Goal: Information Seeking & Learning: Learn about a topic

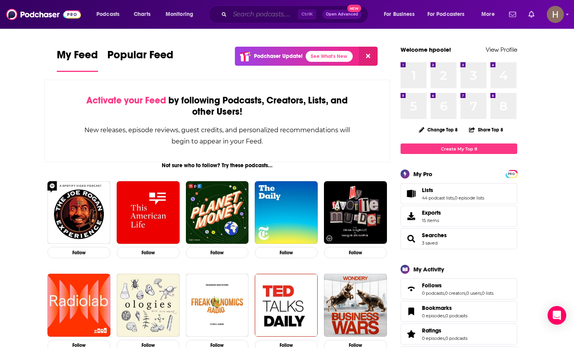
click at [267, 16] on input "Search podcasts, credits, & more..." at bounding box center [264, 14] width 68 height 12
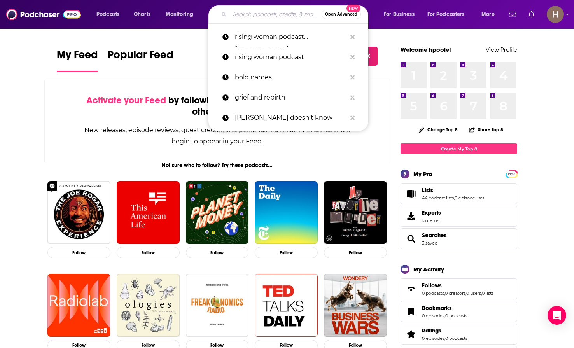
type input "n"
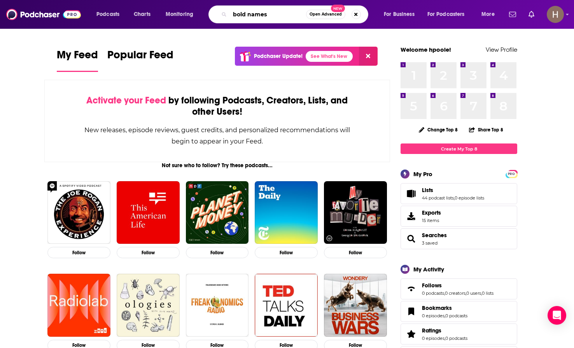
type input "bold names"
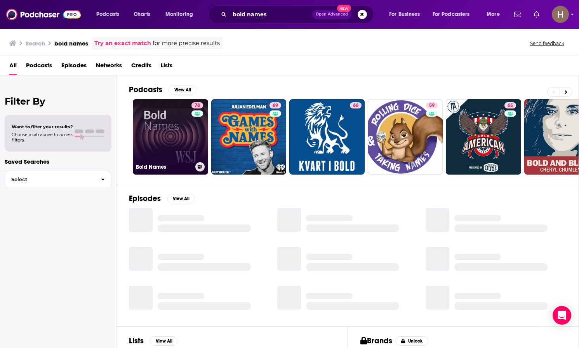
click at [170, 124] on link "78 Bold Names" at bounding box center [170, 136] width 75 height 75
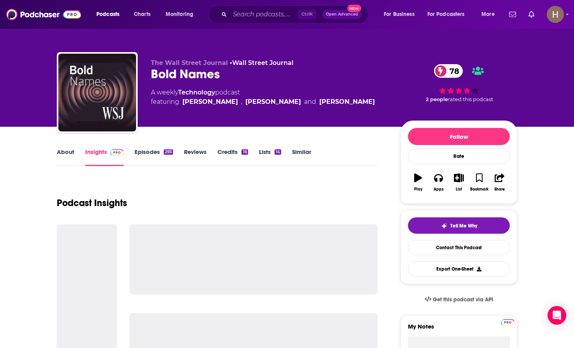
click at [303, 155] on link "Similar" at bounding box center [301, 157] width 19 height 18
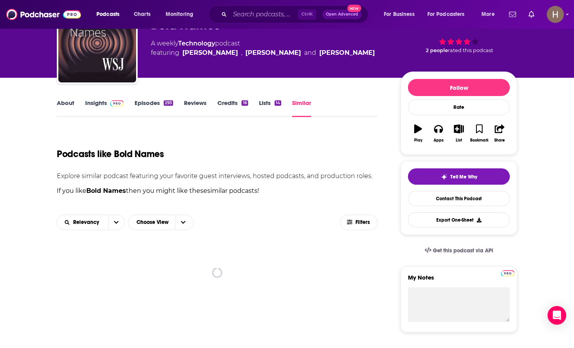
scroll to position [78, 0]
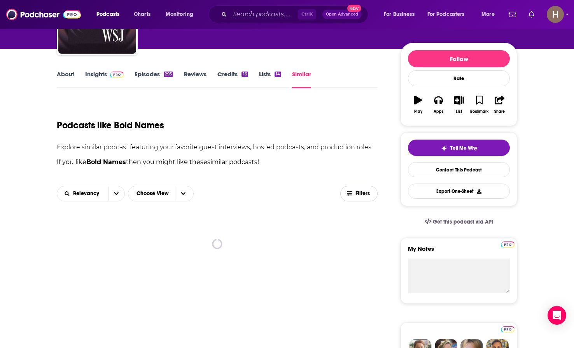
click at [358, 197] on button "Filters" at bounding box center [358, 194] width 37 height 16
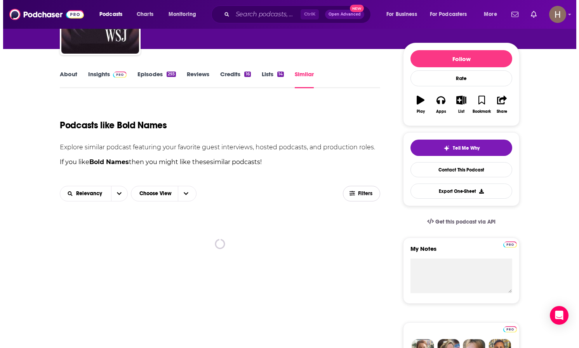
scroll to position [0, 0]
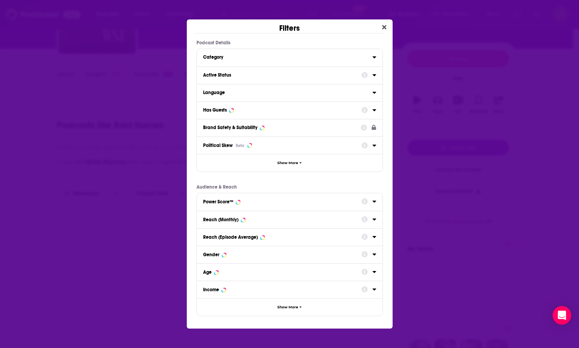
click at [252, 75] on div "Active Status" at bounding box center [280, 74] width 154 height 5
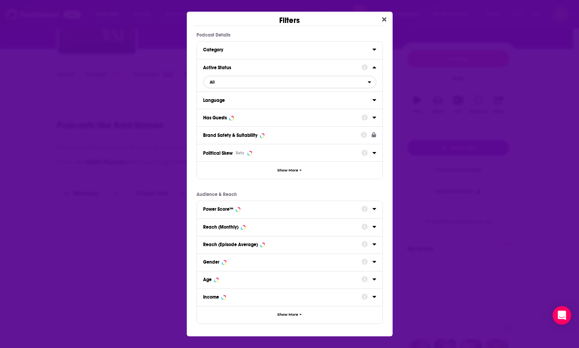
click at [212, 82] on span "All" at bounding box center [212, 82] width 5 height 4
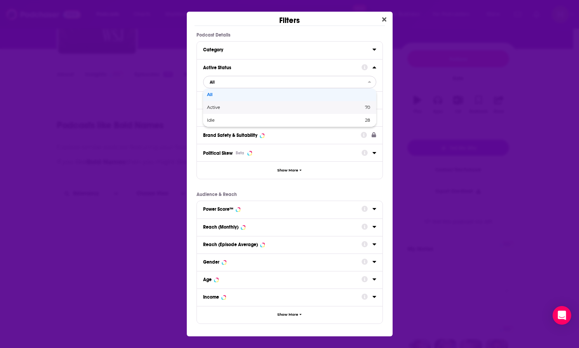
click at [220, 104] on div "Active 70" at bounding box center [289, 107] width 173 height 13
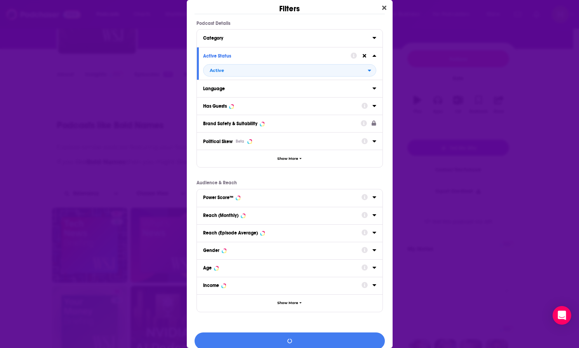
click at [246, 104] on div "Has Guests" at bounding box center [280, 105] width 154 height 5
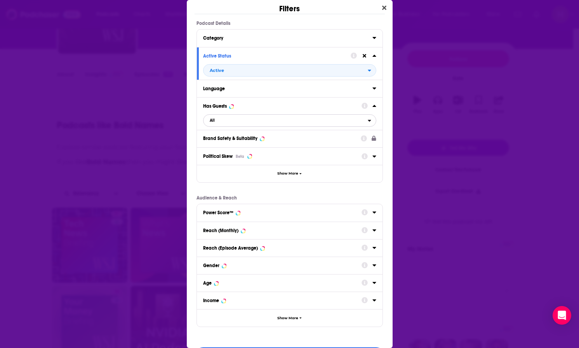
click at [211, 122] on span "All" at bounding box center [286, 120] width 164 height 10
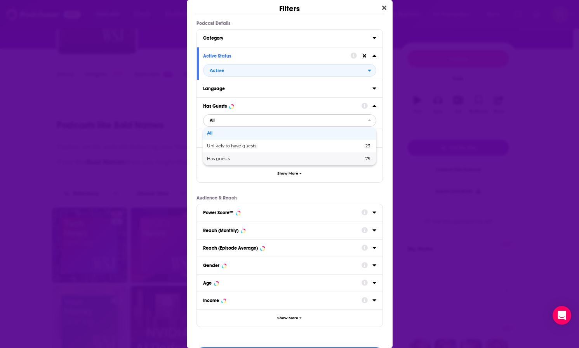
click at [219, 157] on span "Has guests" at bounding box center [252, 159] width 90 height 4
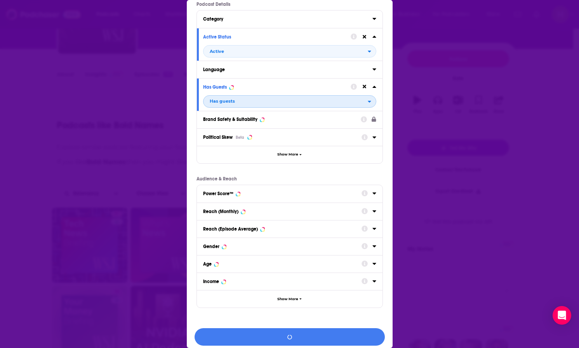
scroll to position [24, 0]
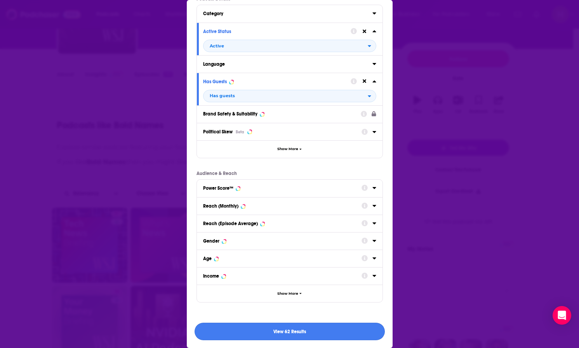
click at [333, 332] on button "View 62 Results" at bounding box center [290, 331] width 190 height 17
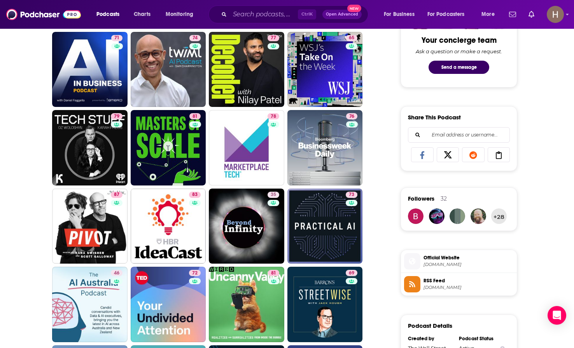
scroll to position [427, 0]
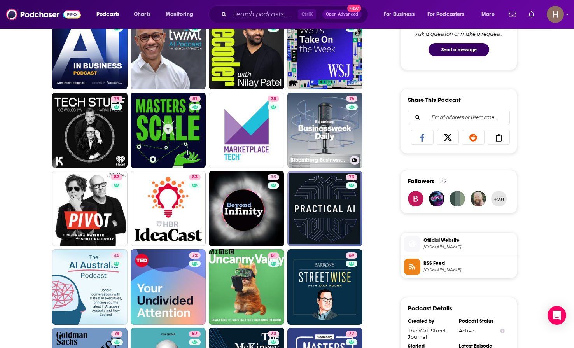
drag, startPoint x: 324, startPoint y: 130, endPoint x: 382, endPoint y: 110, distance: 60.8
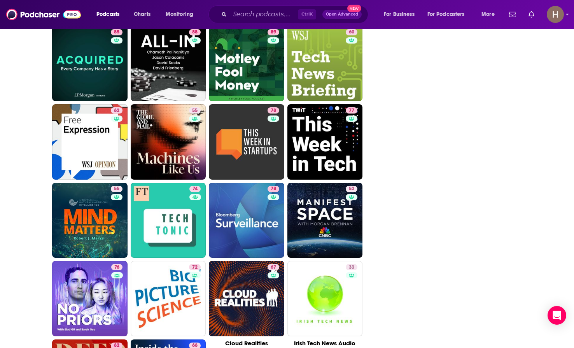
scroll to position [1181, 0]
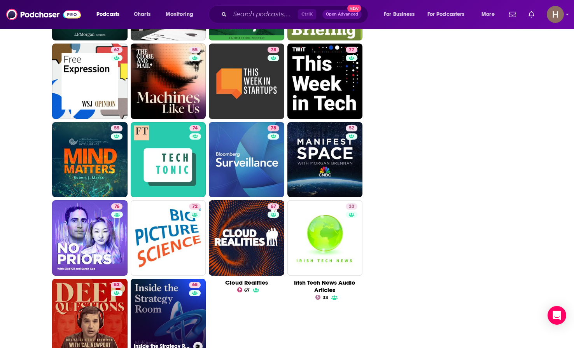
click at [152, 302] on link "68 Inside the Strategy Room" at bounding box center [168, 316] width 75 height 75
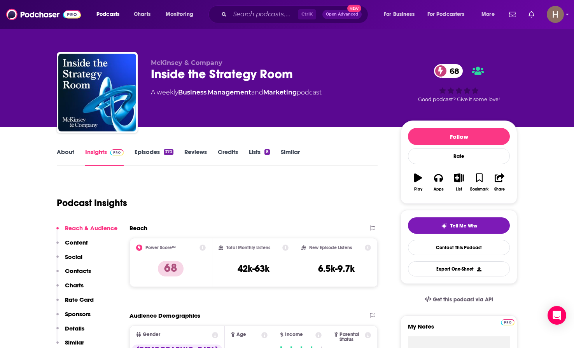
click at [68, 154] on link "About" at bounding box center [65, 157] width 17 height 18
